Goal: Task Accomplishment & Management: Manage account settings

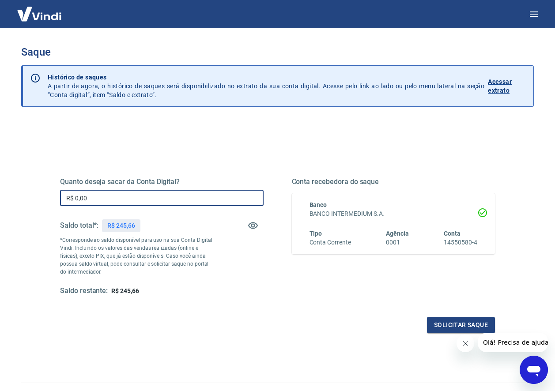
click at [115, 197] on input "R$ 0,00" at bounding box center [162, 198] width 204 height 16
type input "R$ 245,66"
click at [466, 323] on button "Solicitar saque" at bounding box center [461, 325] width 68 height 16
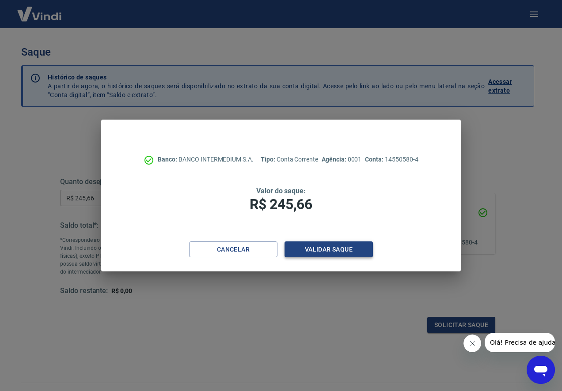
click at [336, 249] on button "Validar saque" at bounding box center [329, 250] width 88 height 16
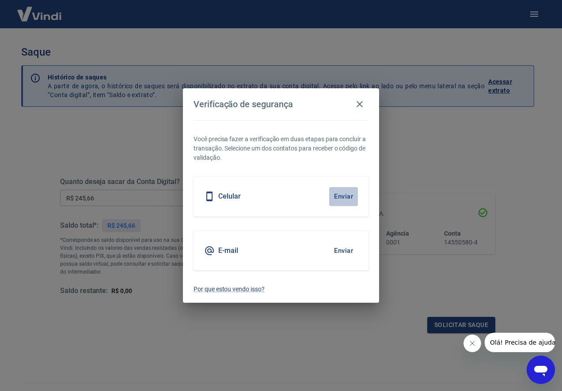
click at [345, 195] on button "Enviar" at bounding box center [343, 196] width 29 height 19
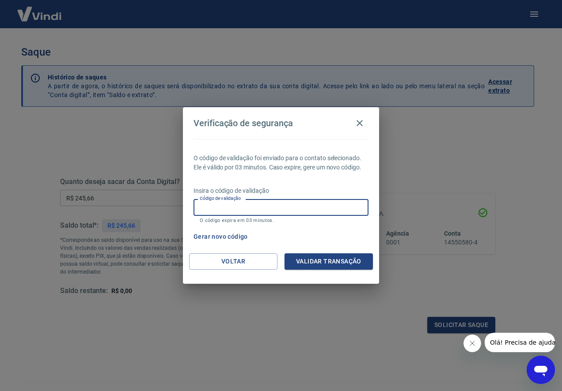
click at [334, 209] on input "Código de validação" at bounding box center [281, 207] width 175 height 16
type input "643232"
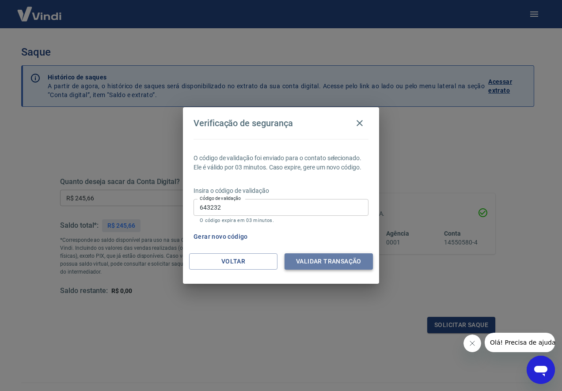
click at [323, 265] on button "Validar transação" at bounding box center [329, 262] width 88 height 16
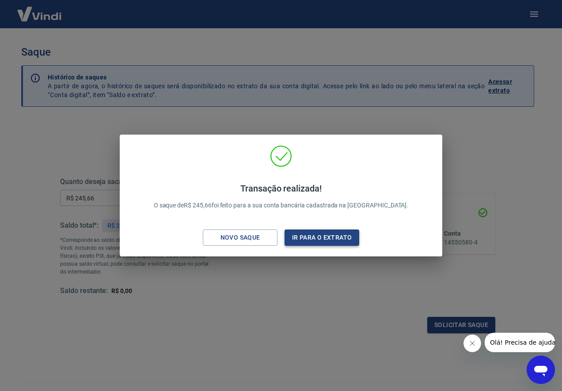
click at [334, 238] on button "Ir para o extrato" at bounding box center [322, 238] width 75 height 16
